Goal: Entertainment & Leisure: Consume media (video, audio)

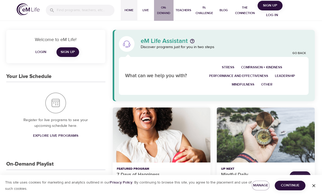
click at [160, 5] on span "On-Demand" at bounding box center [163, 10] width 15 height 11
select select "recent"
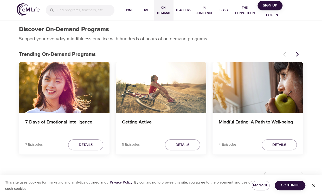
click at [298, 53] on icon "Next items" at bounding box center [297, 54] width 5 height 5
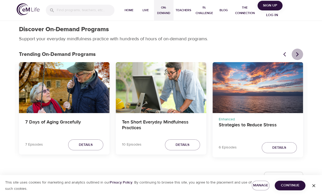
click at [297, 55] on icon "Next items" at bounding box center [297, 54] width 5 height 5
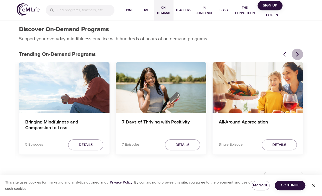
click at [297, 55] on icon "Next items" at bounding box center [297, 54] width 3 height 4
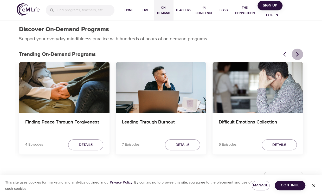
click at [297, 55] on icon "Next items" at bounding box center [297, 54] width 3 height 4
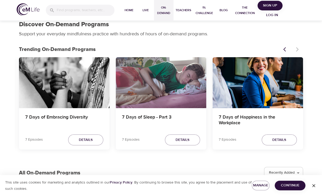
scroll to position [6, 0]
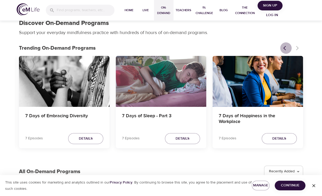
click at [283, 48] on button "Previous items" at bounding box center [285, 47] width 11 height 11
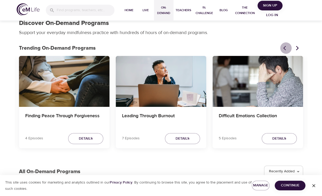
click at [283, 48] on button "Previous items" at bounding box center [285, 47] width 11 height 11
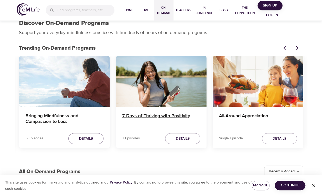
click at [171, 113] on h4 "7 Days of Thriving with Positivity" at bounding box center [161, 119] width 78 height 12
click at [166, 113] on h4 "7 Days of Thriving with Positivity" at bounding box center [161, 119] width 78 height 12
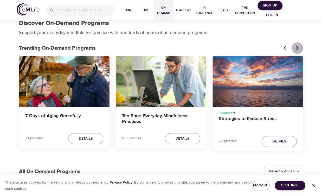
click at [297, 48] on icon "Next items" at bounding box center [297, 48] width 3 height 4
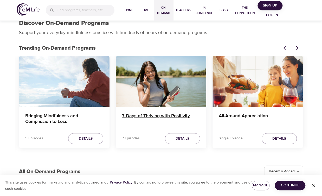
click at [138, 115] on h4 "7 Days of Thriving with Positivity" at bounding box center [161, 119] width 78 height 12
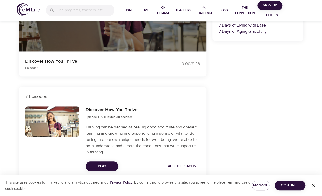
scroll to position [122, 0]
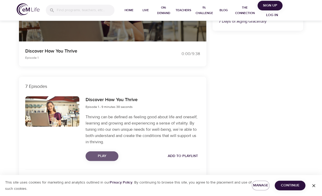
click at [94, 156] on span "Play" at bounding box center [102, 156] width 24 height 7
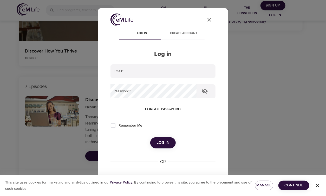
type input "[EMAIL_ADDRESS][DOMAIN_NAME]"
click at [158, 140] on span "Log in" at bounding box center [163, 142] width 13 height 7
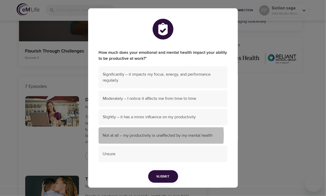
click at [143, 135] on span "Not at all – my productivity is unaffected by my mental health" at bounding box center [163, 136] width 121 height 6
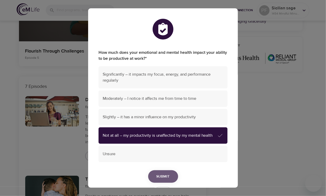
click at [160, 179] on span "Submit" at bounding box center [163, 177] width 13 height 7
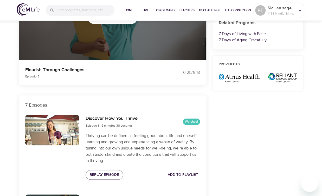
scroll to position [0, 0]
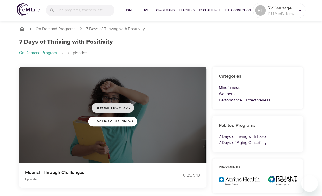
click at [112, 111] on button "Resume from 0:25" at bounding box center [113, 108] width 42 height 10
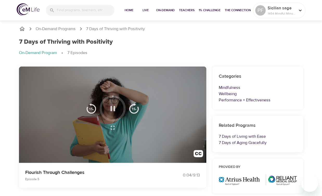
click at [113, 110] on icon "button" at bounding box center [112, 108] width 9 height 9
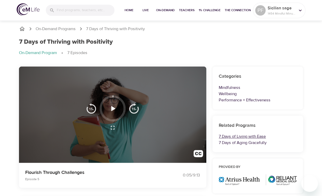
click at [228, 134] on link "7 Days of Living with Ease" at bounding box center [242, 136] width 47 height 5
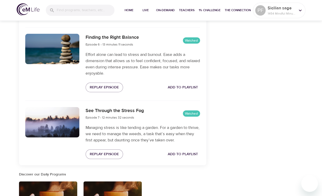
scroll to position [527, 0]
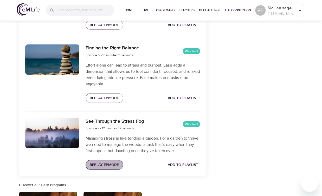
click at [111, 162] on span "Replay Episode" at bounding box center [104, 165] width 29 height 7
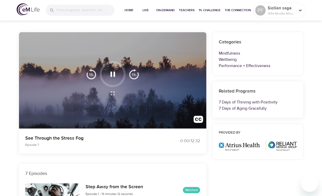
scroll to position [0, 0]
